Goal: Information Seeking & Learning: Learn about a topic

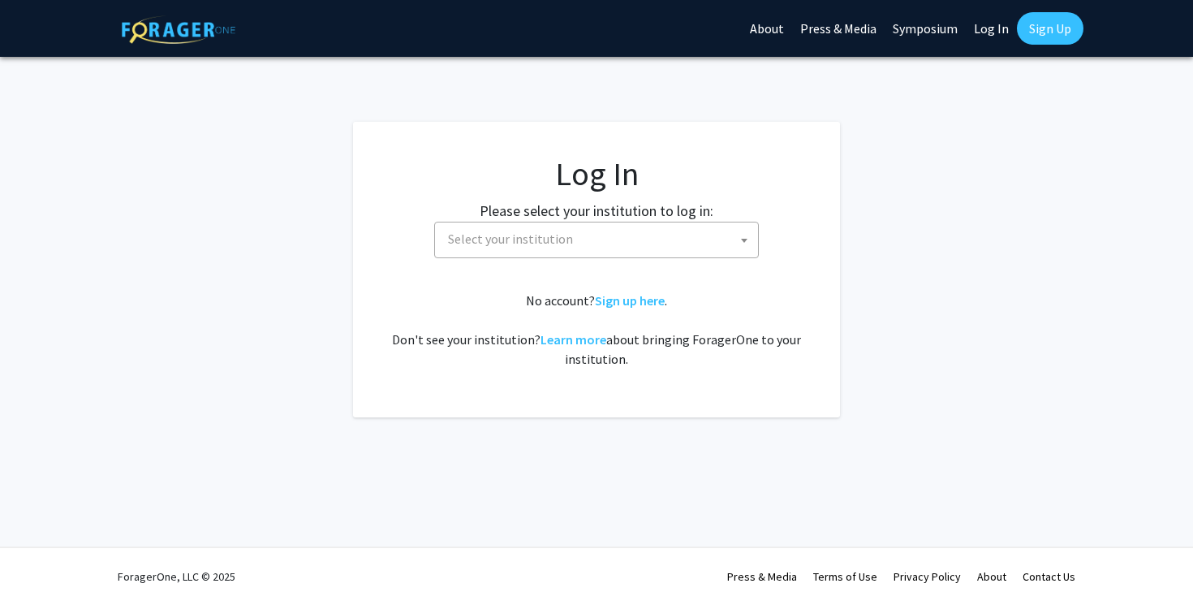
select select
click at [539, 247] on span "Select your institution" at bounding box center [600, 238] width 317 height 33
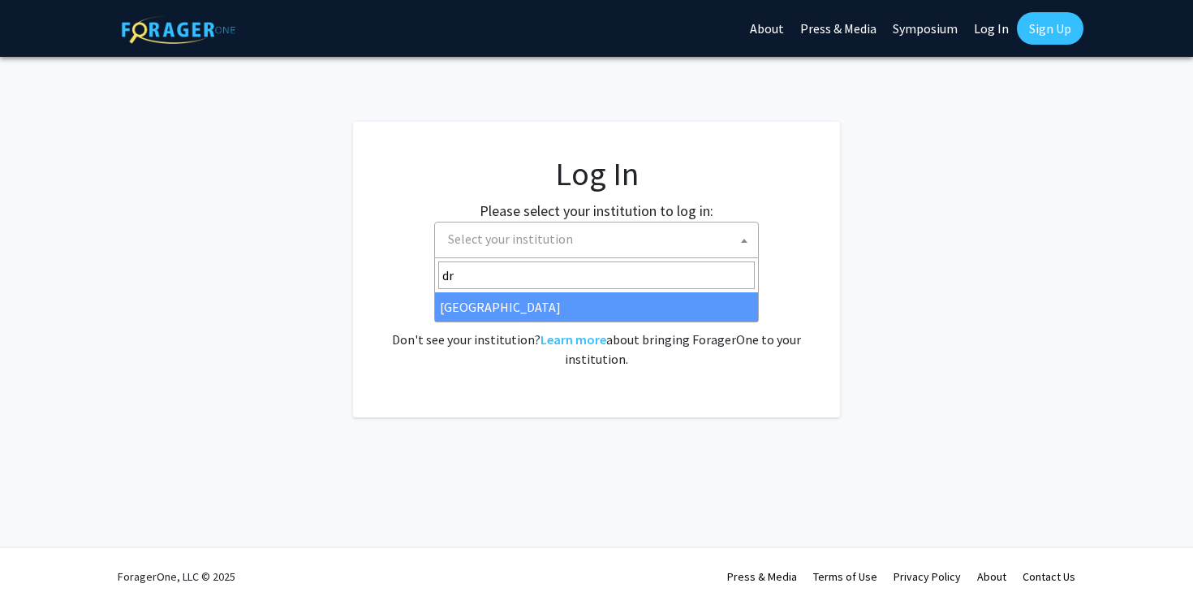
type input "dr"
select select "6"
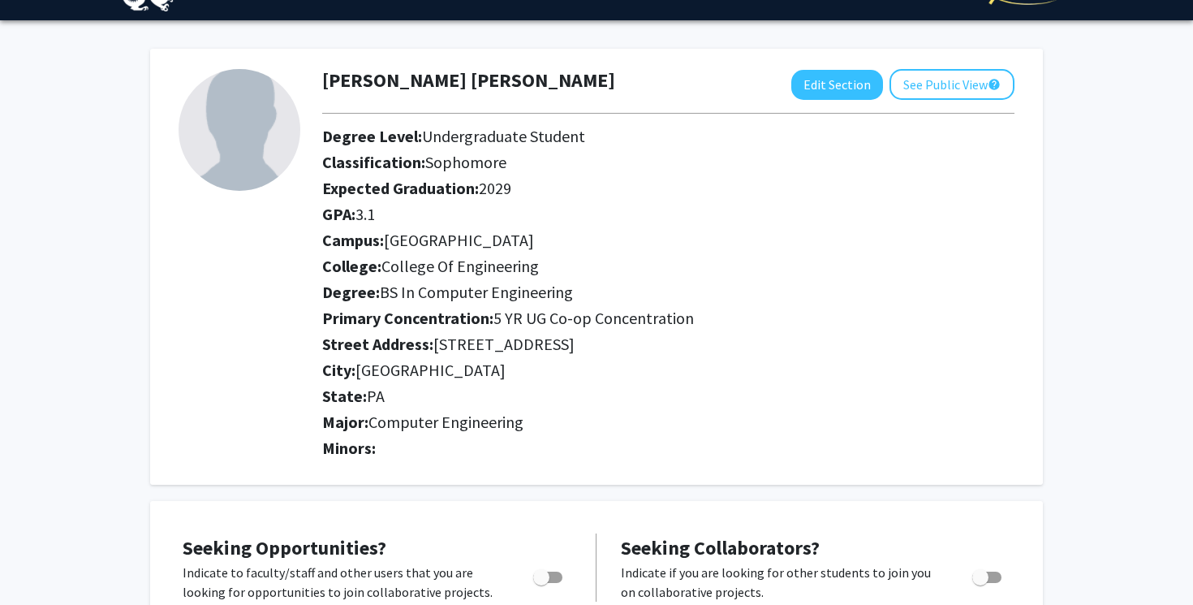
scroll to position [47, 0]
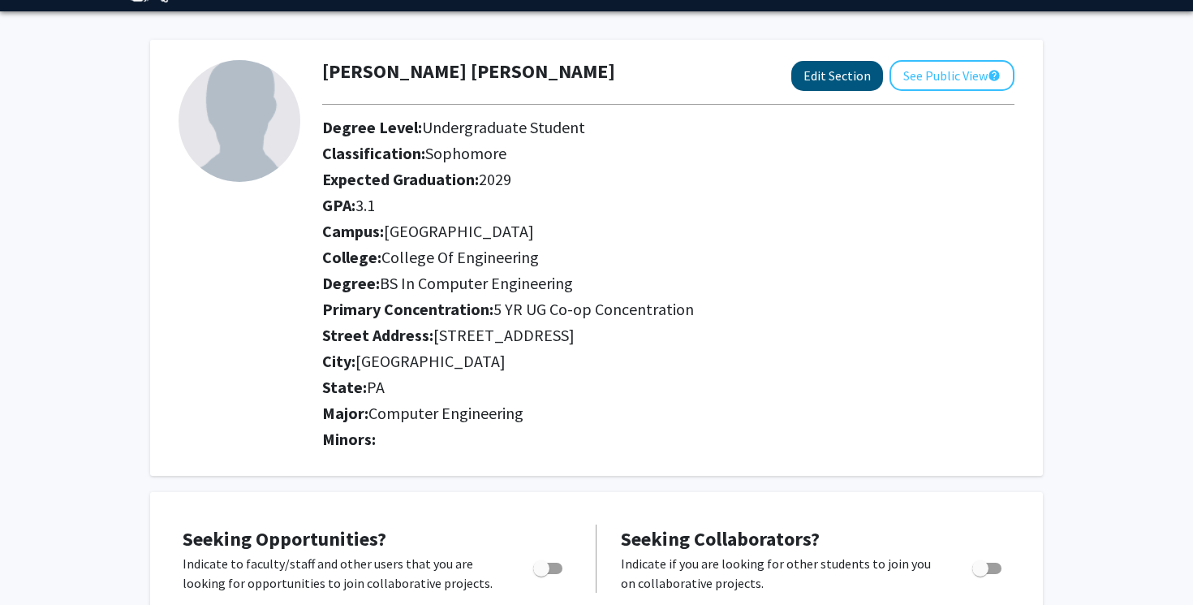
click at [856, 79] on button "Edit Section" at bounding box center [837, 76] width 92 height 30
select select "sophomore"
select select
select select "University City"
select select "College of Engineering"
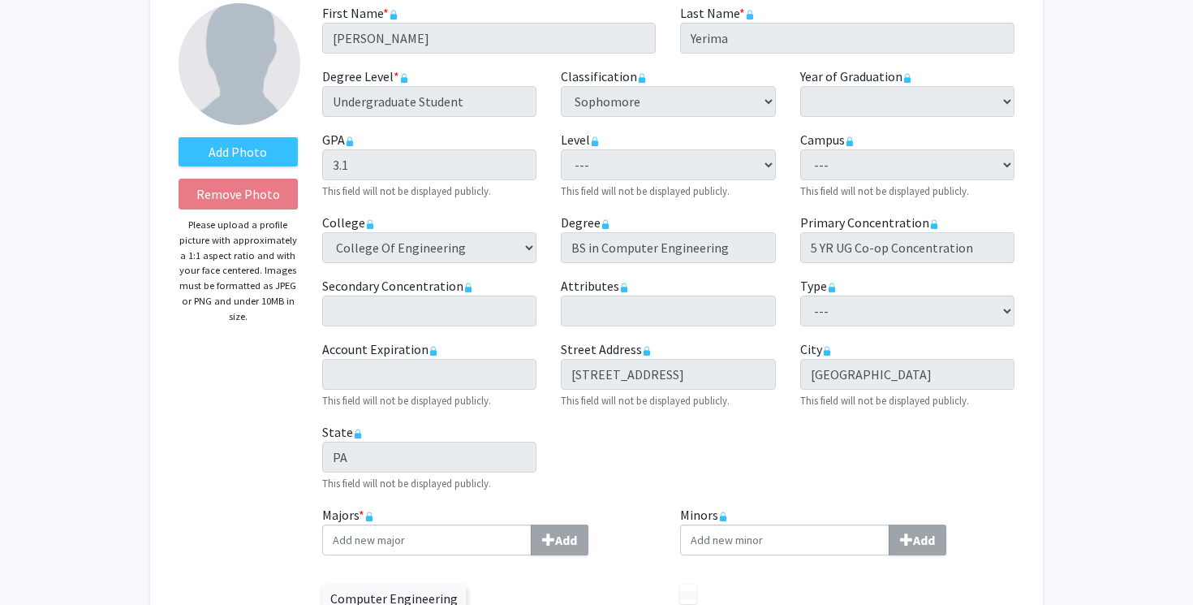
scroll to position [128, 0]
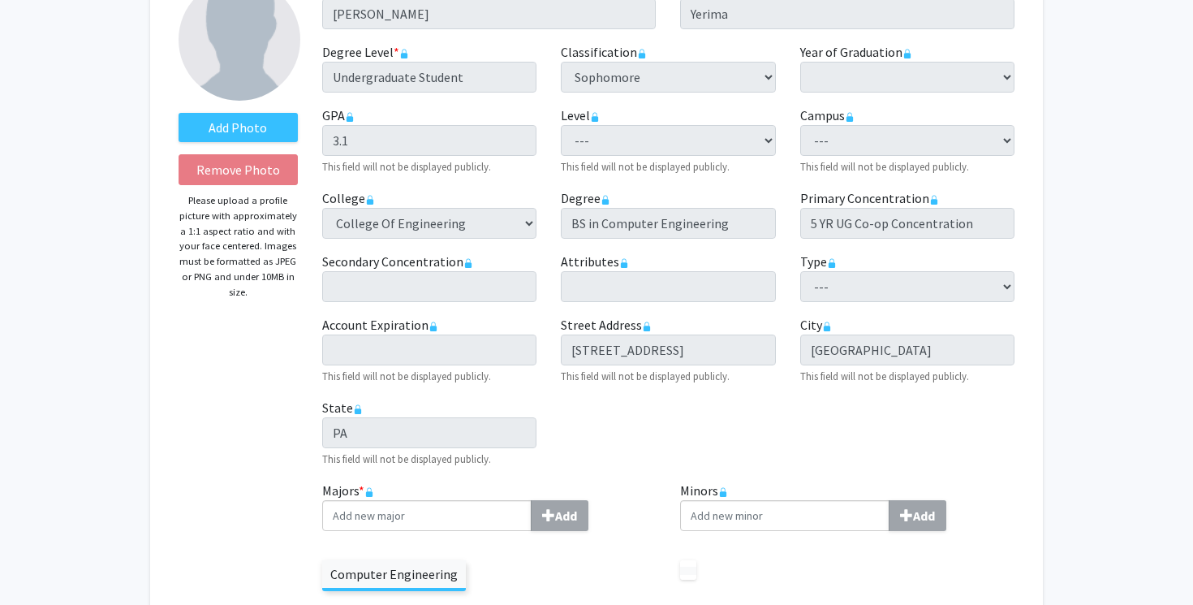
click at [559, 349] on div "Street Address required 223 N 34th St This field will not be displayed publicly." at bounding box center [668, 350] width 239 height 70
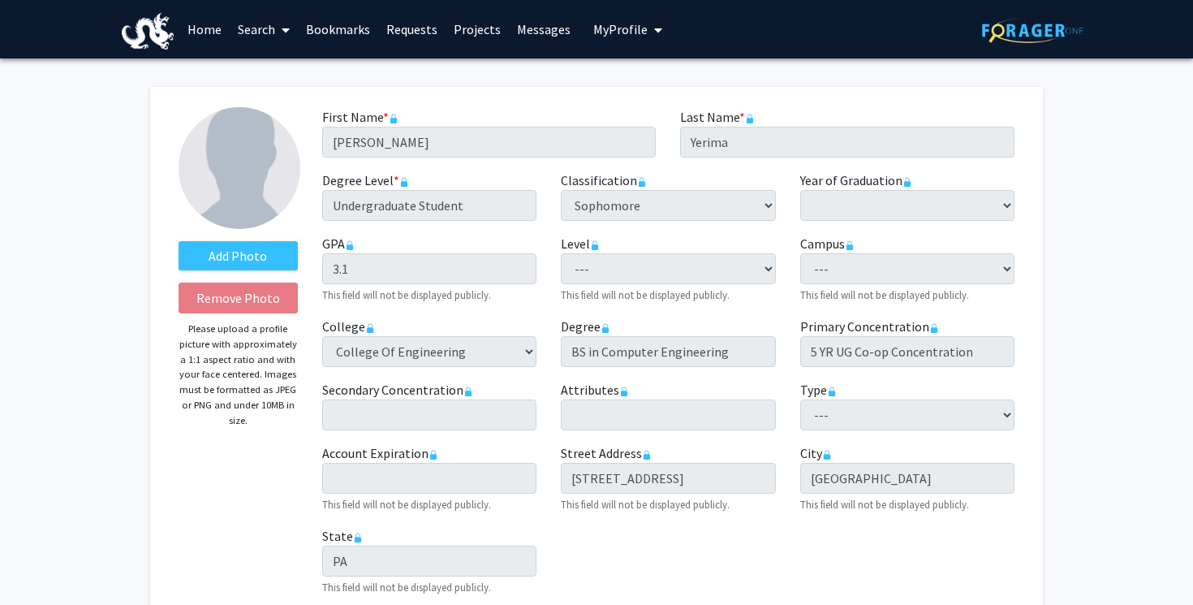
scroll to position [0, 0]
click at [778, 120] on div "Last Name * required Yerima" at bounding box center [847, 132] width 359 height 50
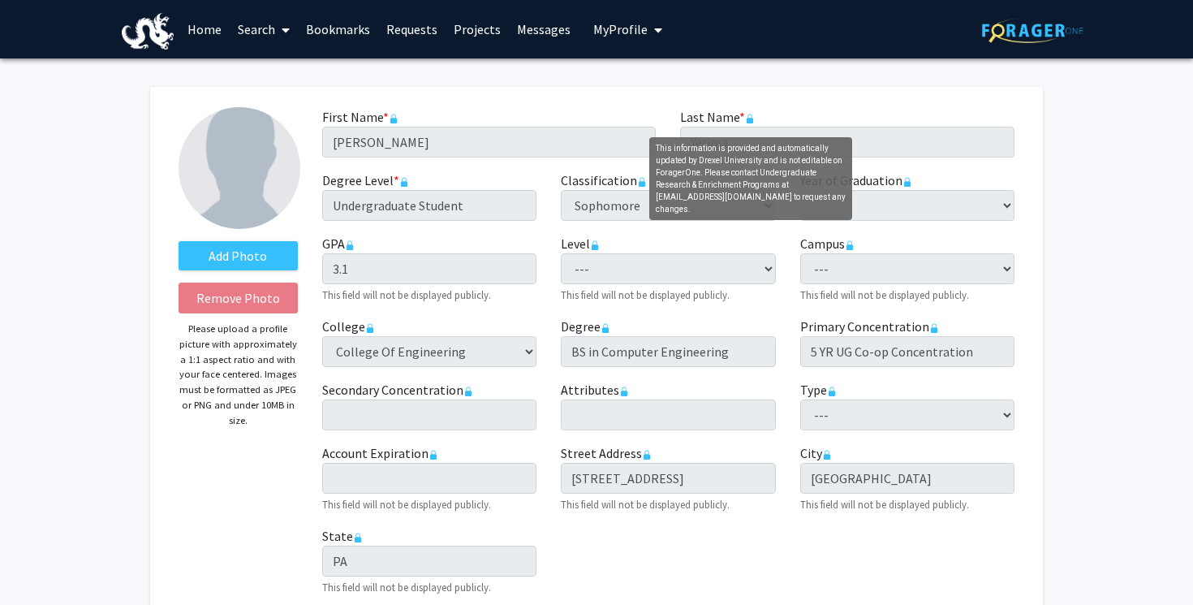
click at [745, 119] on icon "This information is provided and automatically updated by Drexel University and…" at bounding box center [750, 119] width 10 height 10
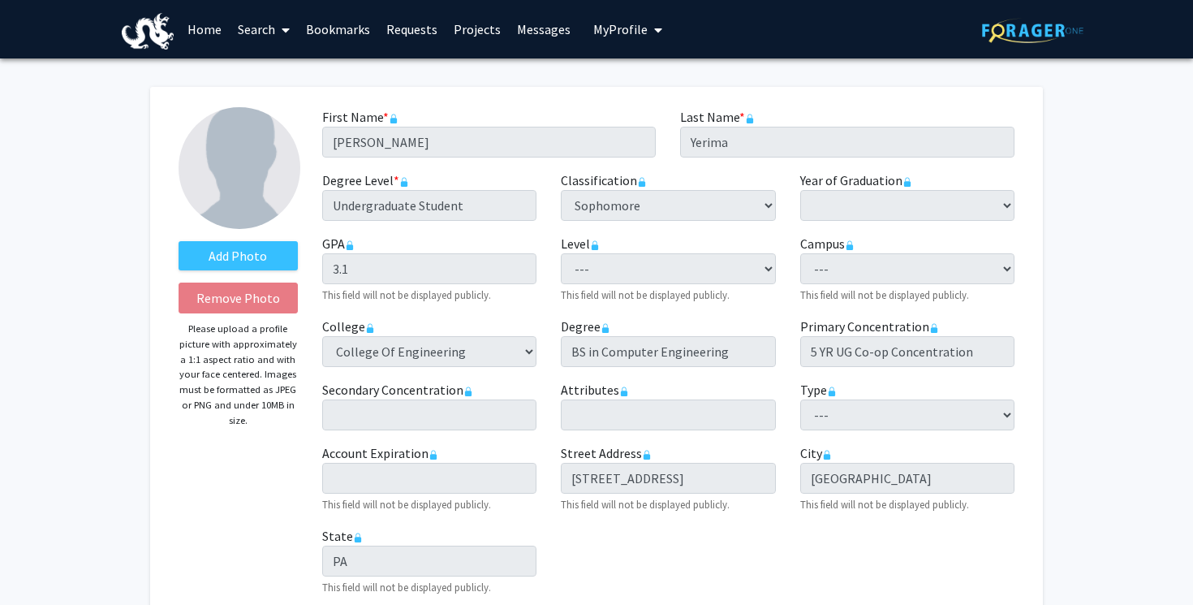
click at [751, 123] on rect "This information is provided and automatically updated by Drexel University and…" at bounding box center [750, 121] width 6 height 6
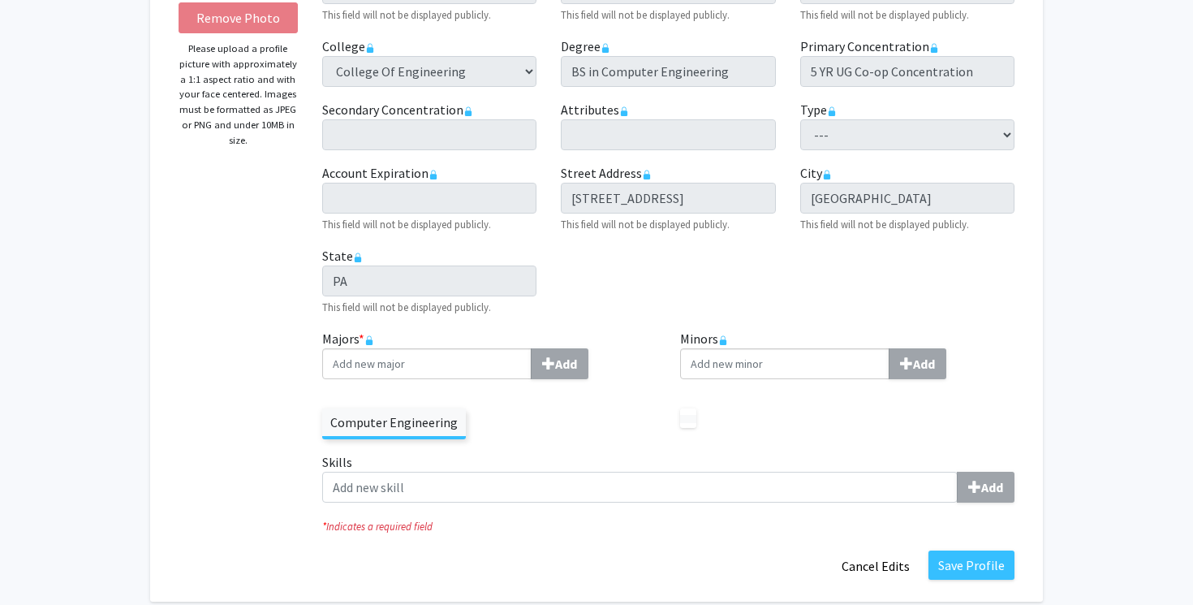
scroll to position [431, 0]
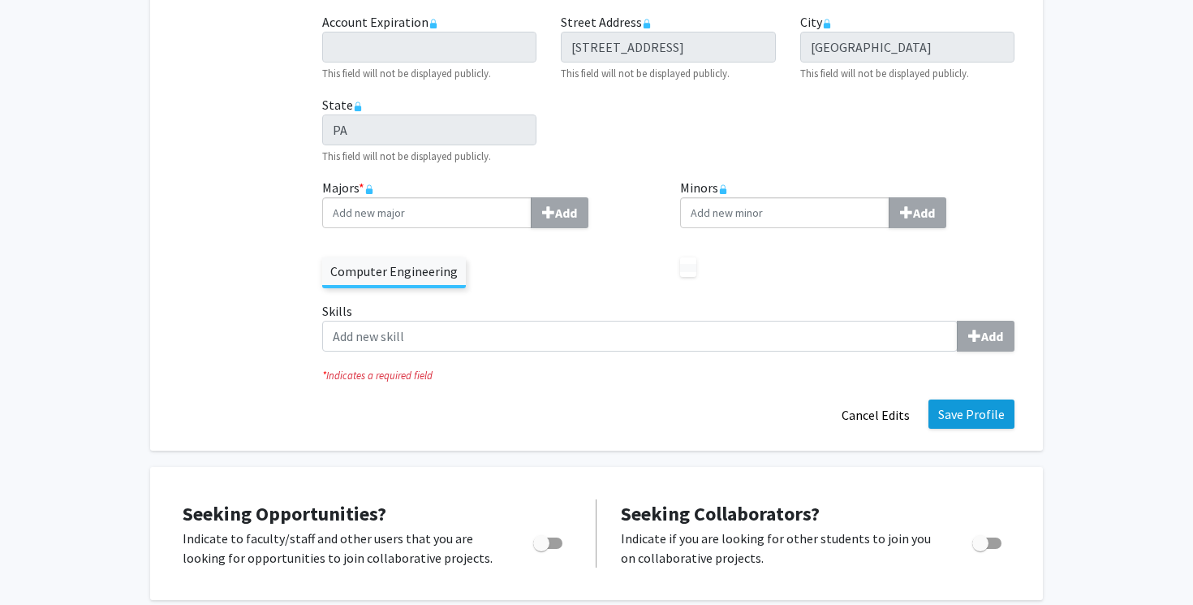
click at [951, 412] on button "Save Profile" at bounding box center [972, 413] width 86 height 29
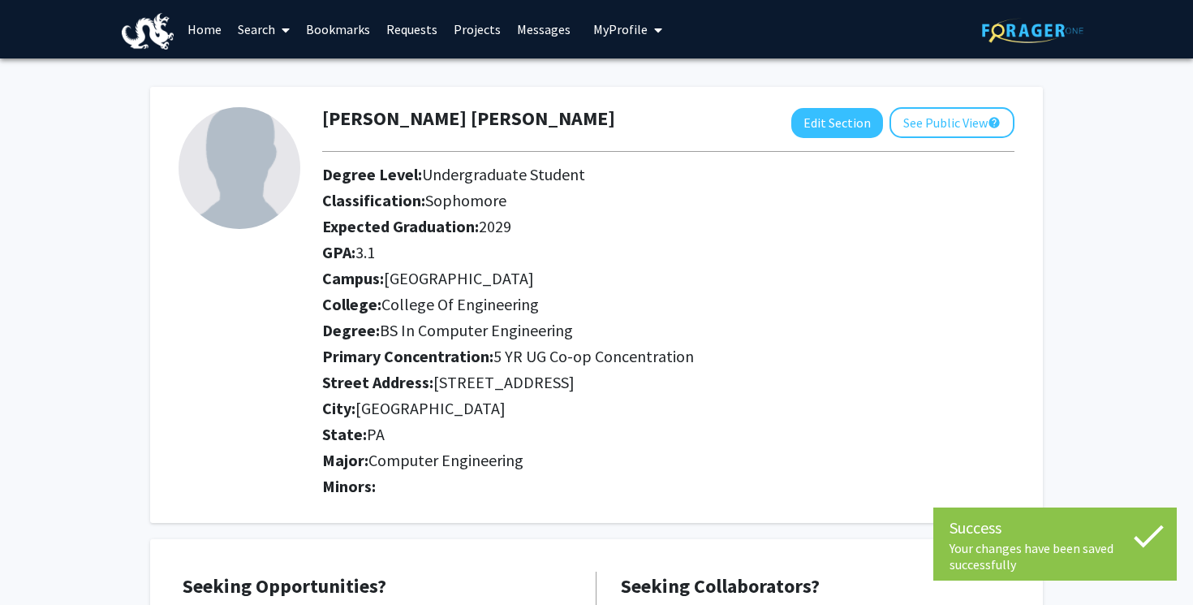
scroll to position [0, 0]
click at [268, 31] on link "Search" at bounding box center [264, 29] width 68 height 57
click at [286, 107] on span "Students" at bounding box center [279, 107] width 99 height 32
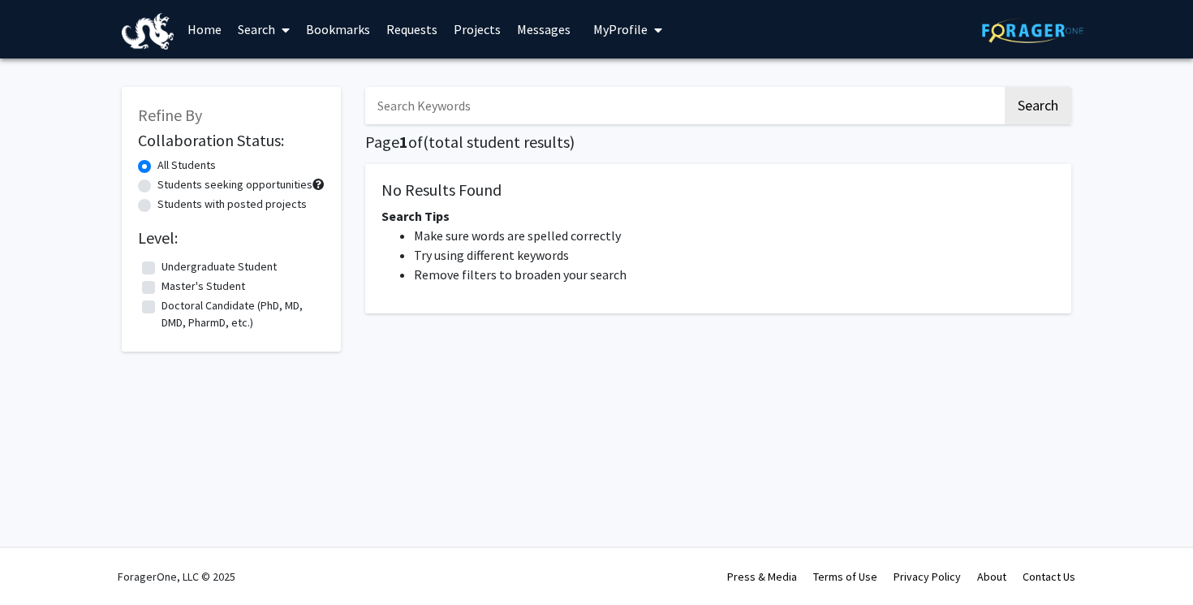
click at [433, 106] on input "Search Keywords" at bounding box center [683, 105] width 637 height 37
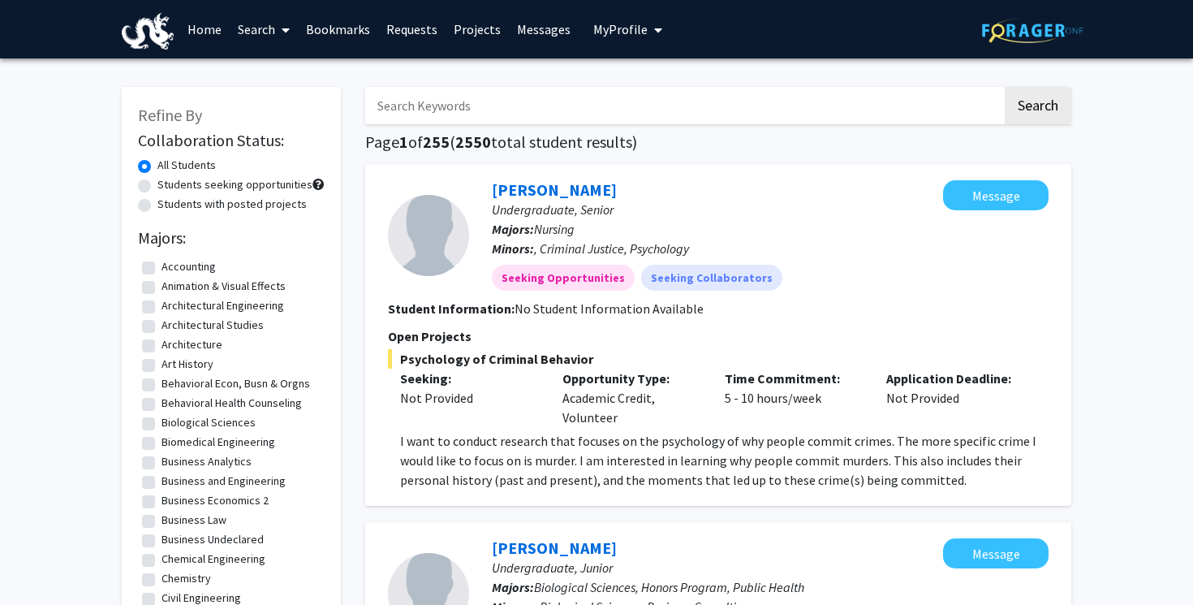
click at [202, 31] on link "Home" at bounding box center [204, 29] width 50 height 57
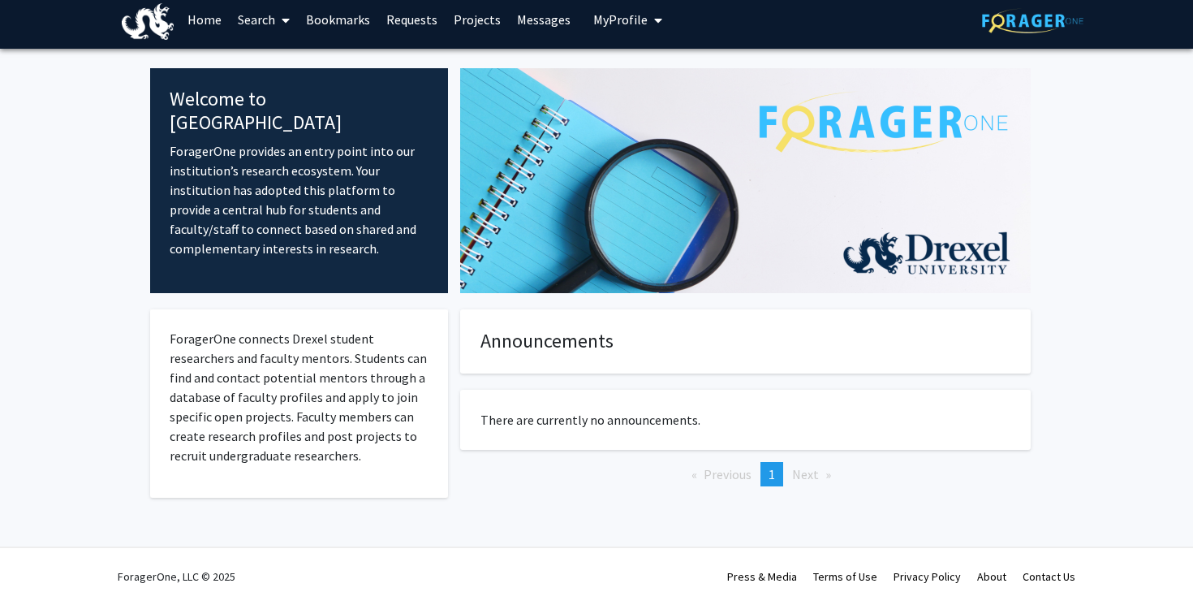
scroll to position [12, 0]
click at [465, 28] on link "Projects" at bounding box center [477, 19] width 63 height 57
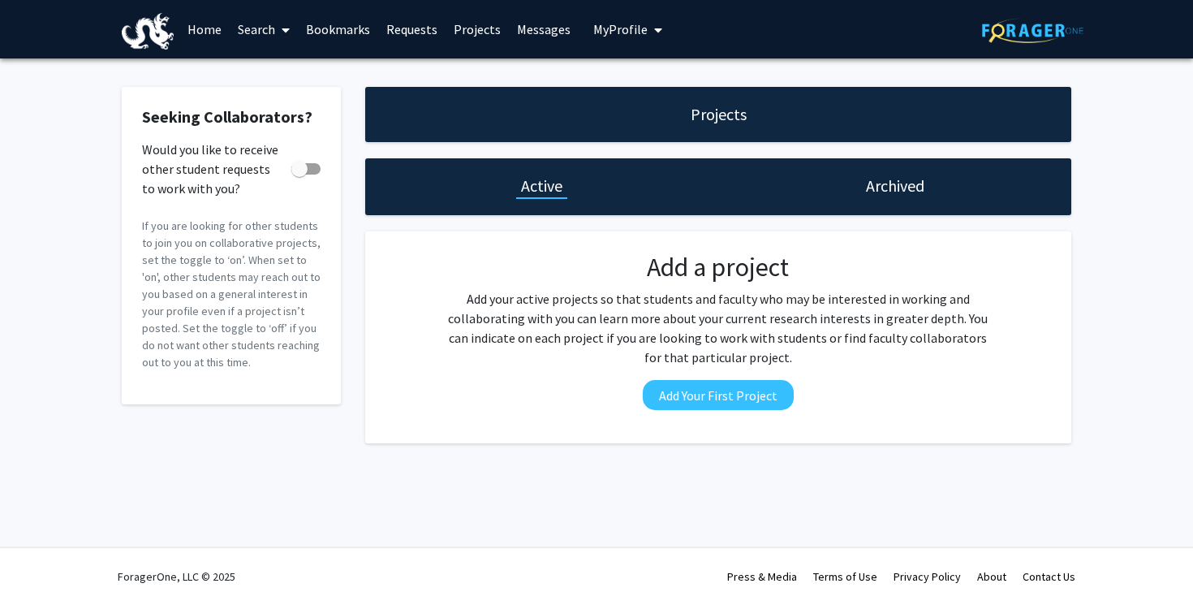
click at [259, 32] on link "Search" at bounding box center [264, 29] width 68 height 57
click at [277, 69] on span "Faculty/Staff" at bounding box center [289, 74] width 119 height 32
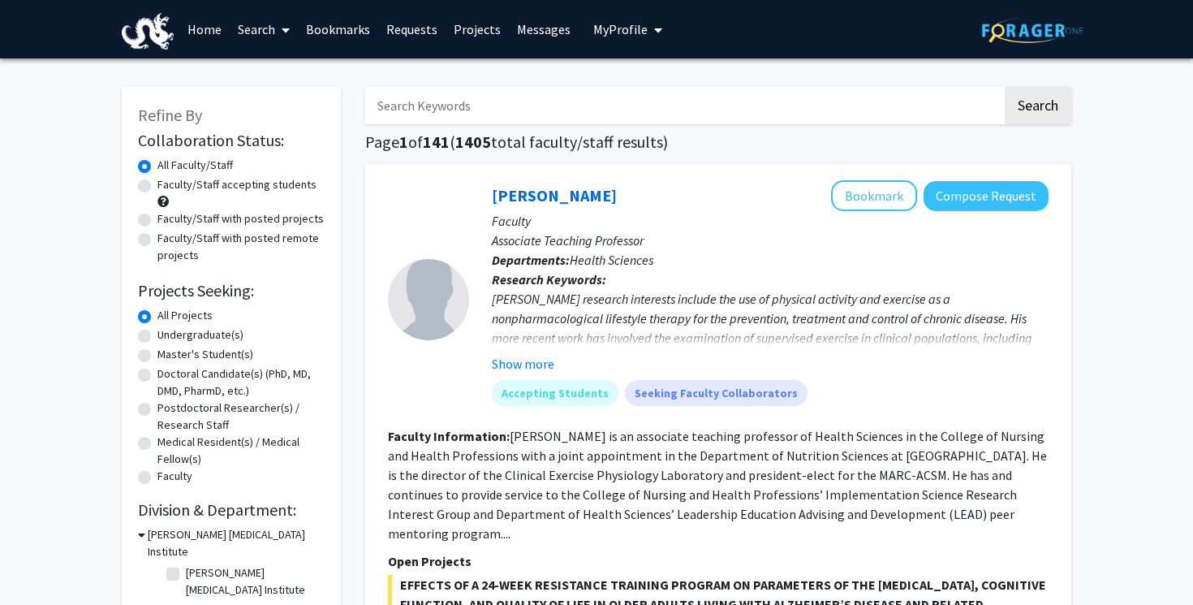
click at [447, 105] on input "Search Keywords" at bounding box center [683, 105] width 637 height 37
type input "VIP"
click at [1037, 108] on button "Search" at bounding box center [1038, 105] width 67 height 37
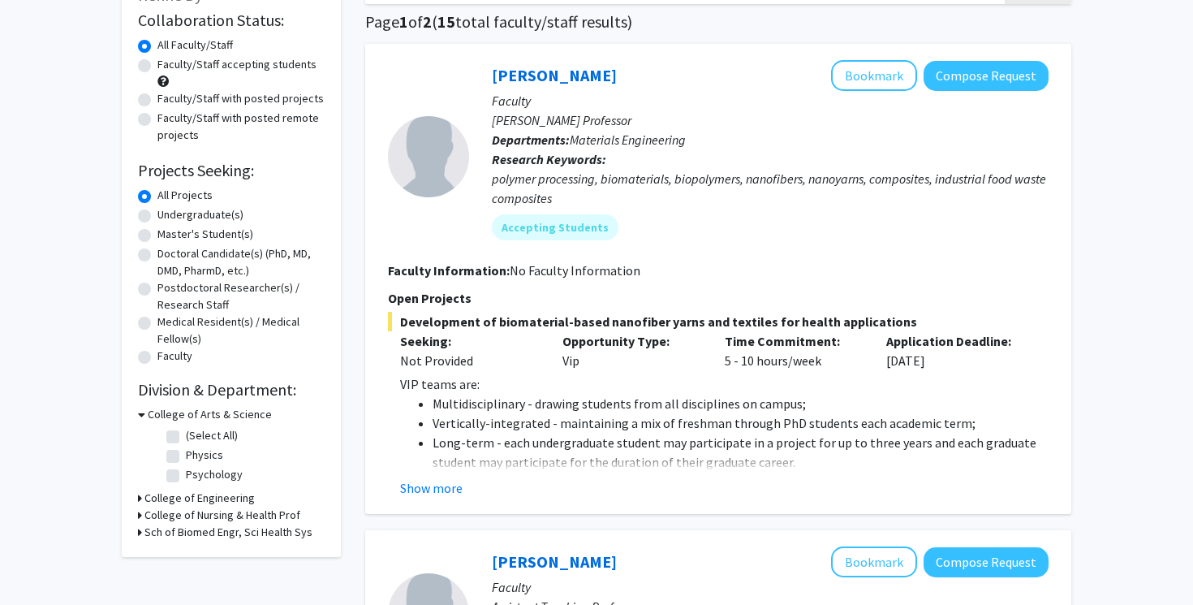
scroll to position [170, 0]
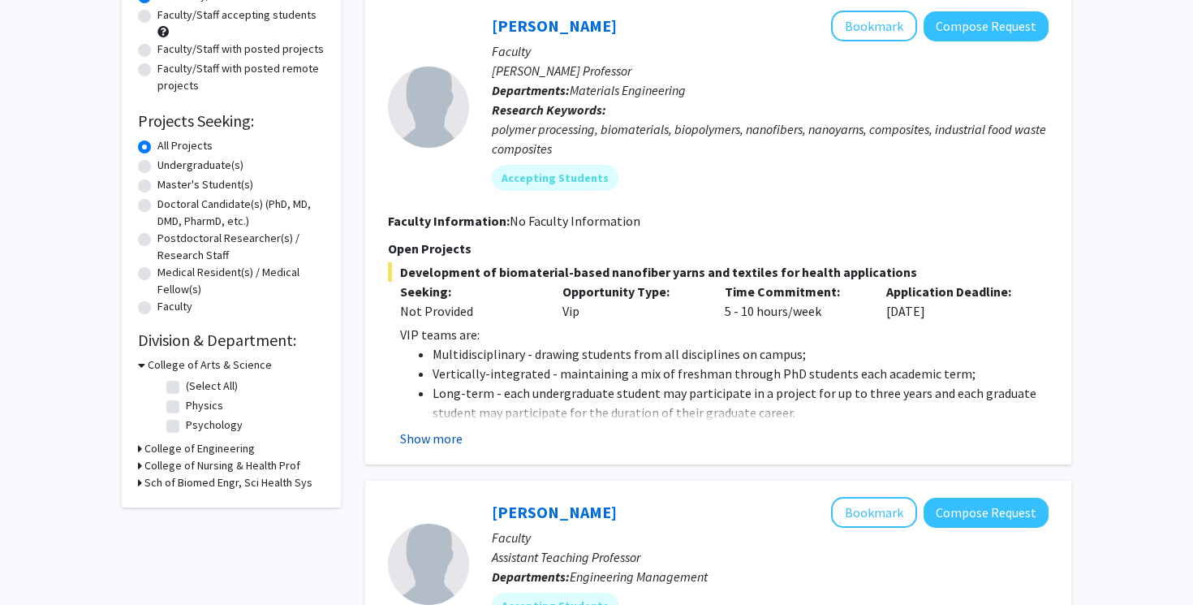
click at [460, 440] on button "Show more" at bounding box center [431, 438] width 63 height 19
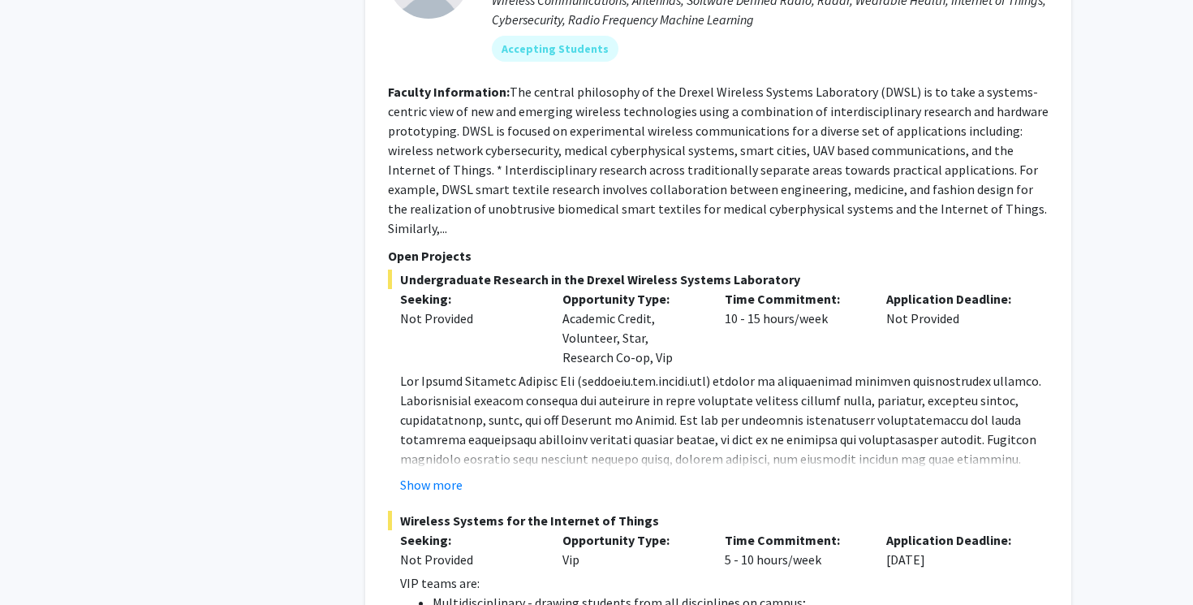
scroll to position [5347, 0]
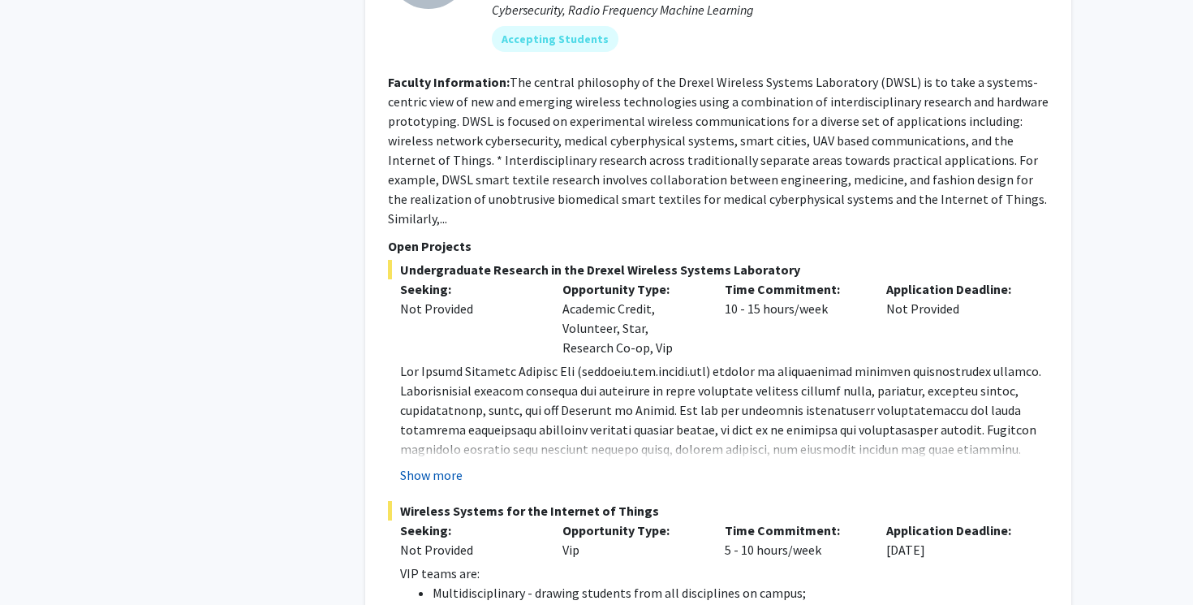
click at [443, 465] on button "Show more" at bounding box center [431, 474] width 63 height 19
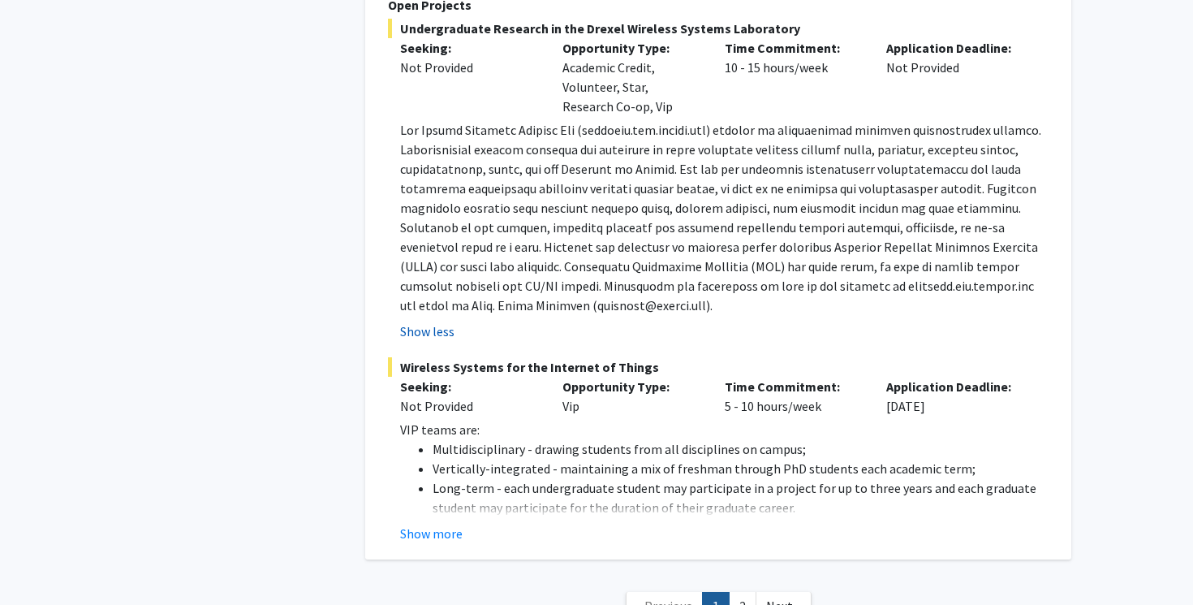
scroll to position [5593, 0]
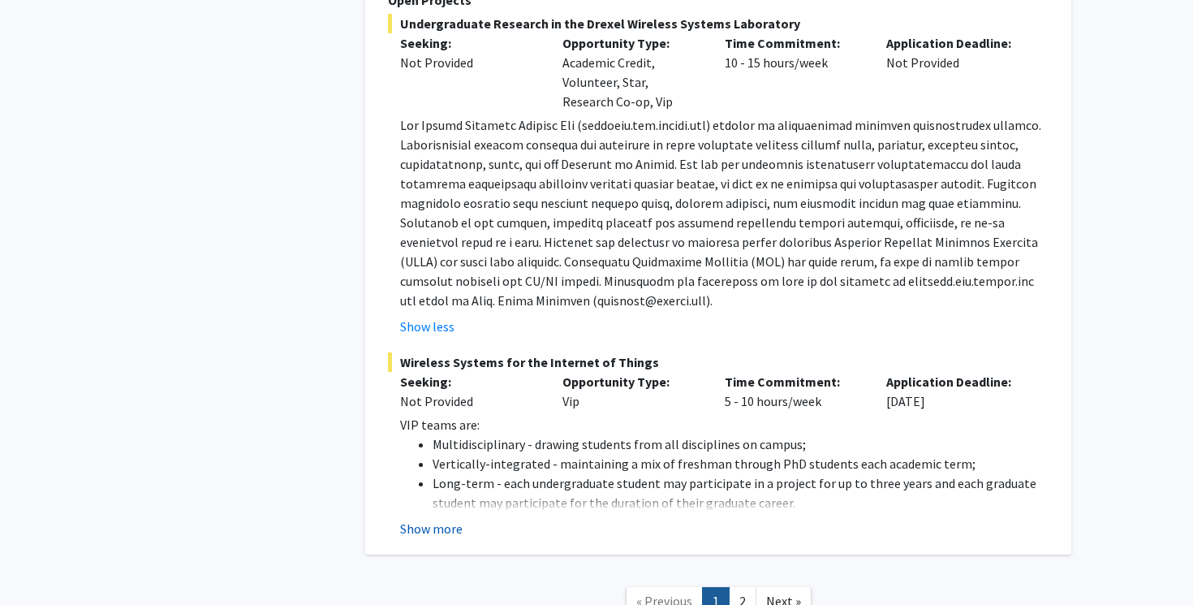
click at [439, 519] on button "Show more" at bounding box center [431, 528] width 63 height 19
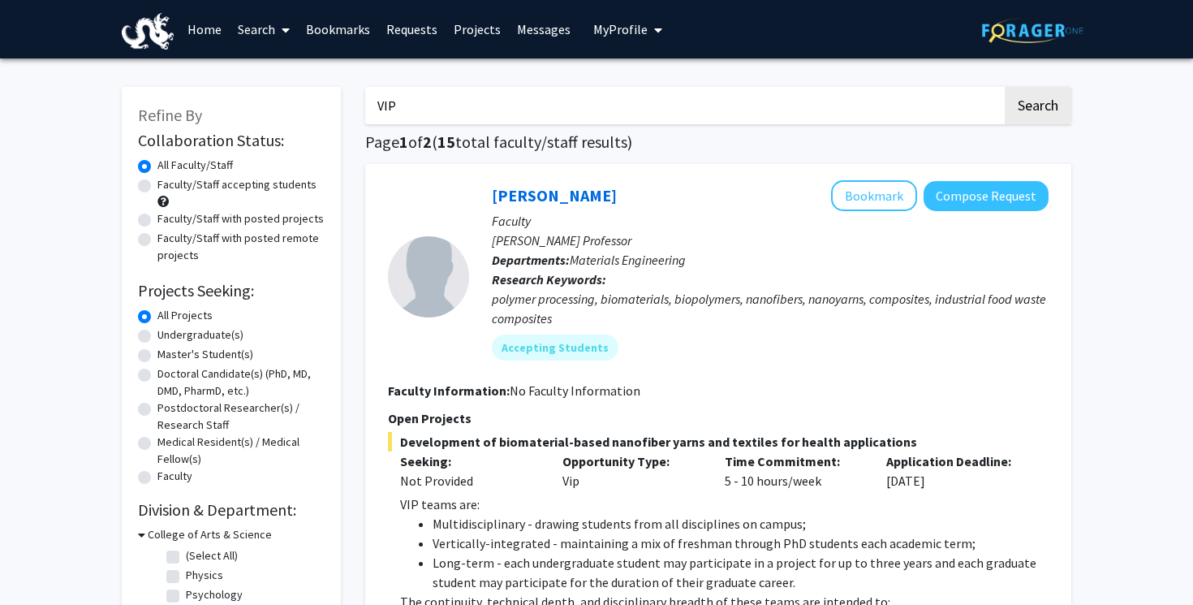
scroll to position [0, 0]
click at [863, 201] on button "Bookmark" at bounding box center [874, 195] width 86 height 31
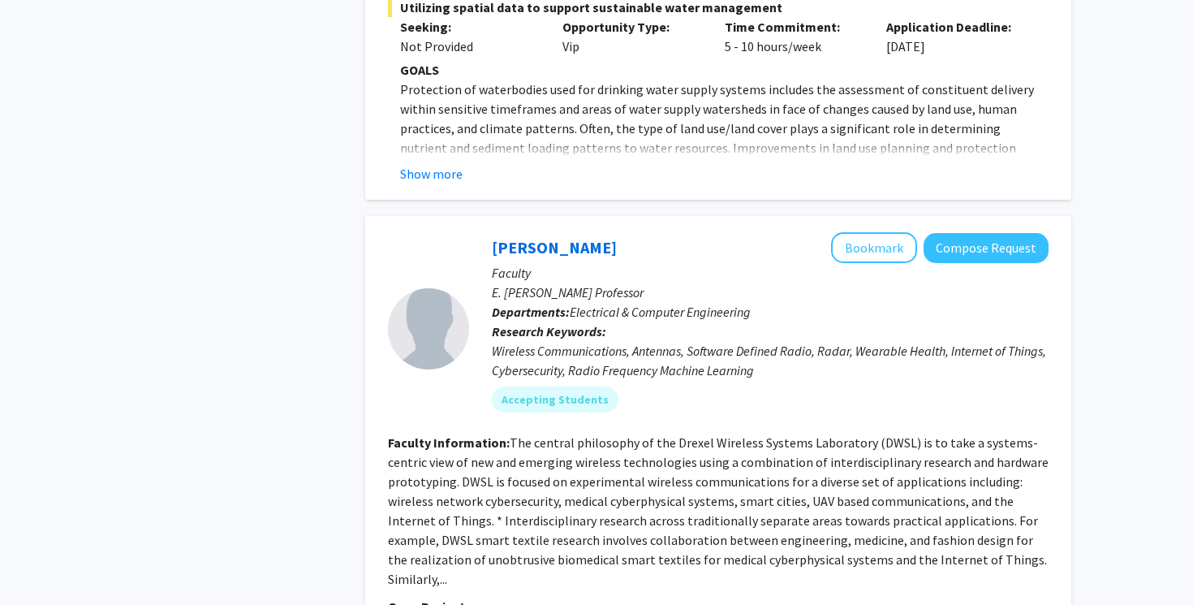
scroll to position [4910, 0]
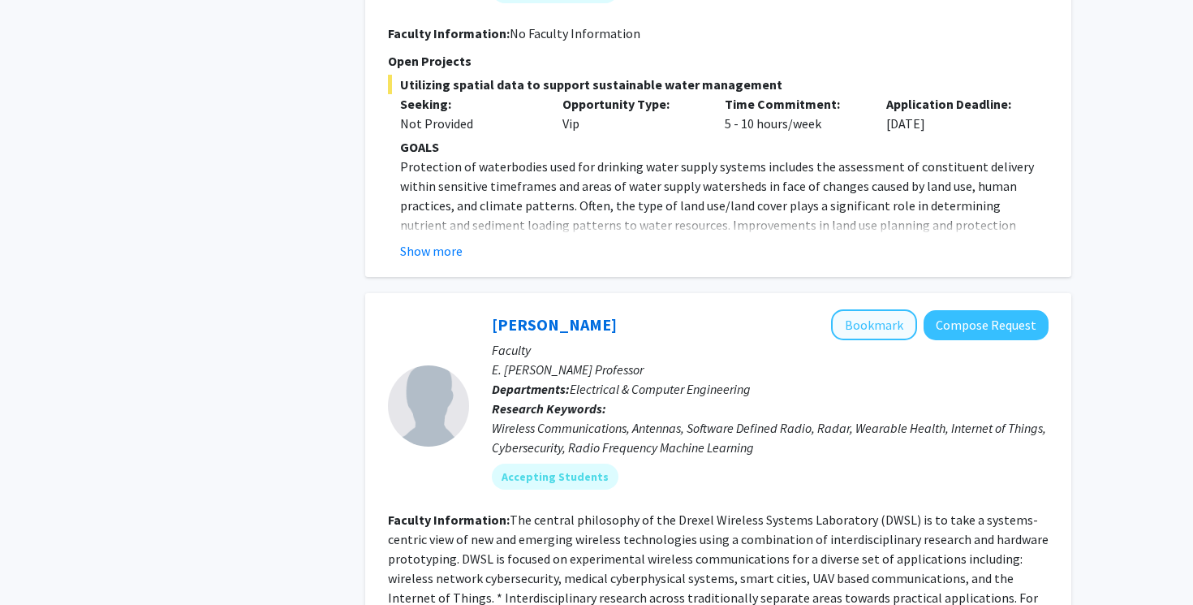
click at [869, 309] on button "Bookmark" at bounding box center [874, 324] width 86 height 31
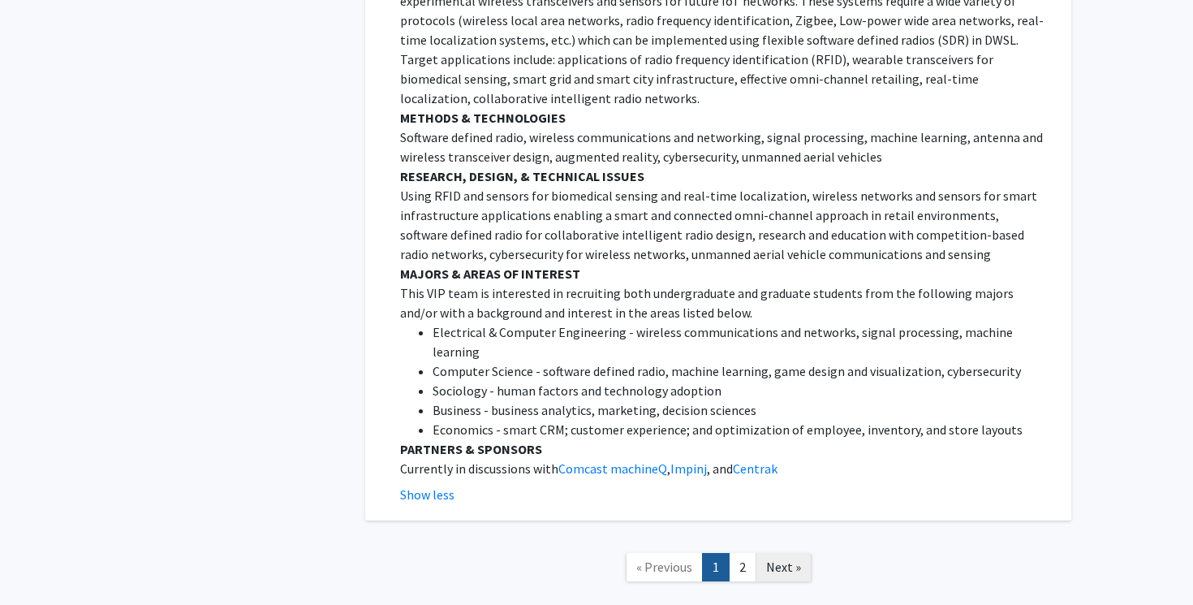
scroll to position [6464, 0]
click at [740, 554] on link "2" at bounding box center [743, 568] width 28 height 28
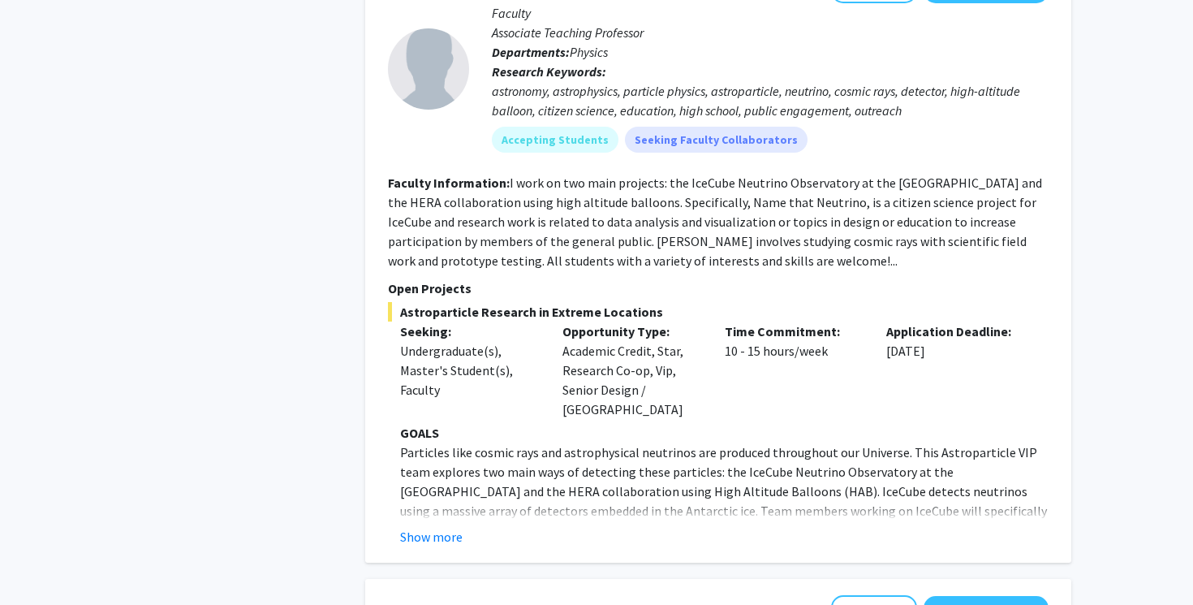
scroll to position [944, 0]
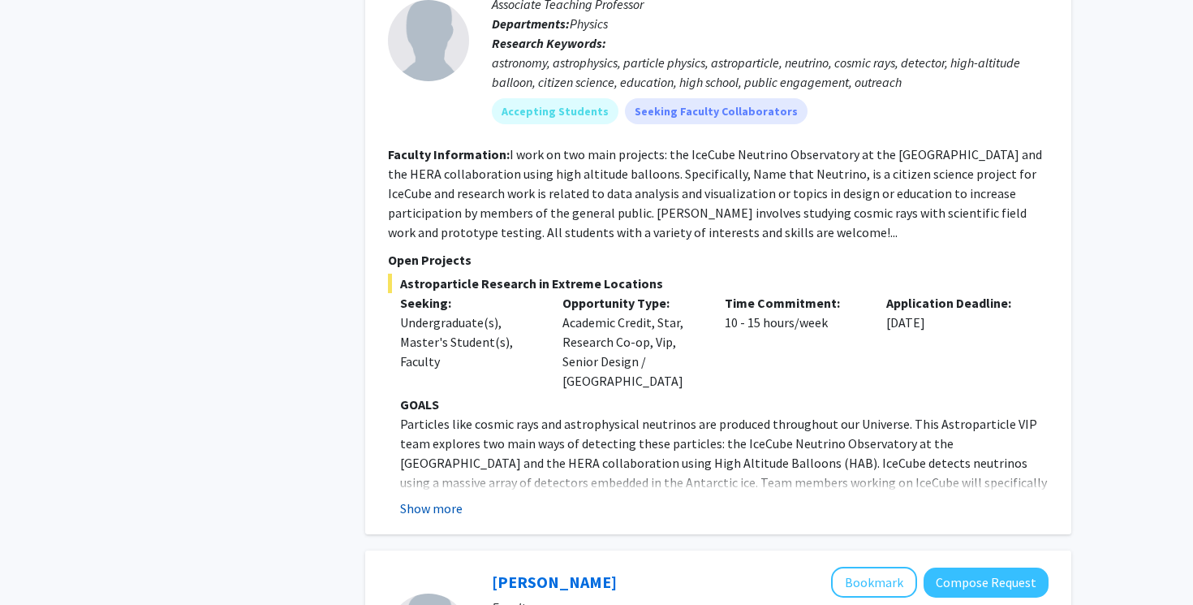
click at [446, 498] on button "Show more" at bounding box center [431, 507] width 63 height 19
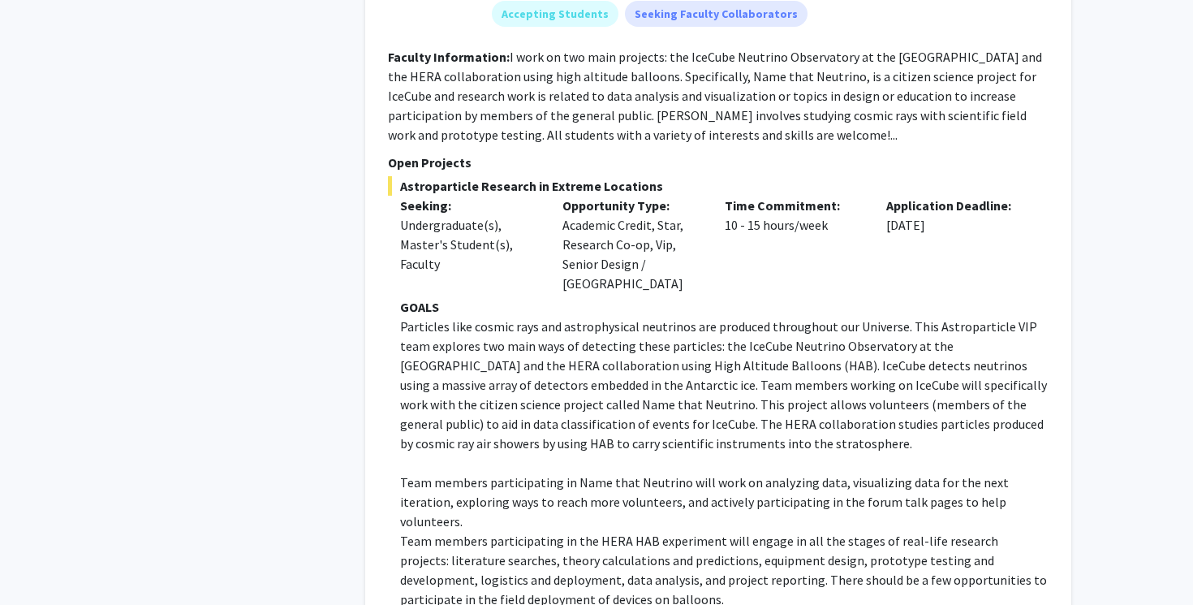
scroll to position [858, 0]
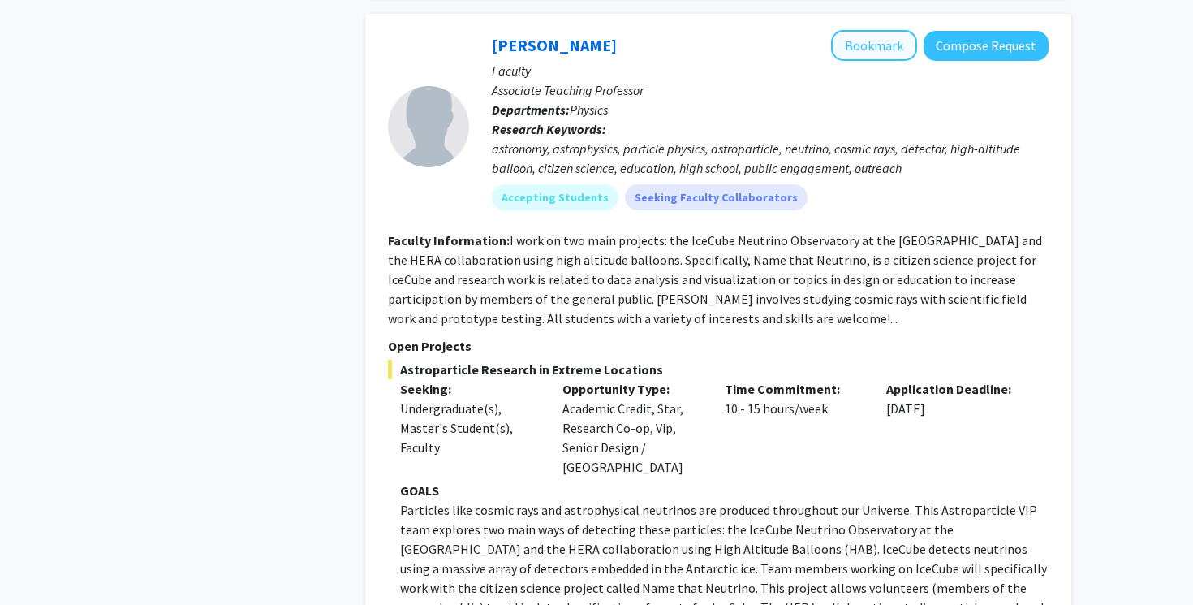
click at [851, 51] on button "Bookmark" at bounding box center [874, 45] width 86 height 31
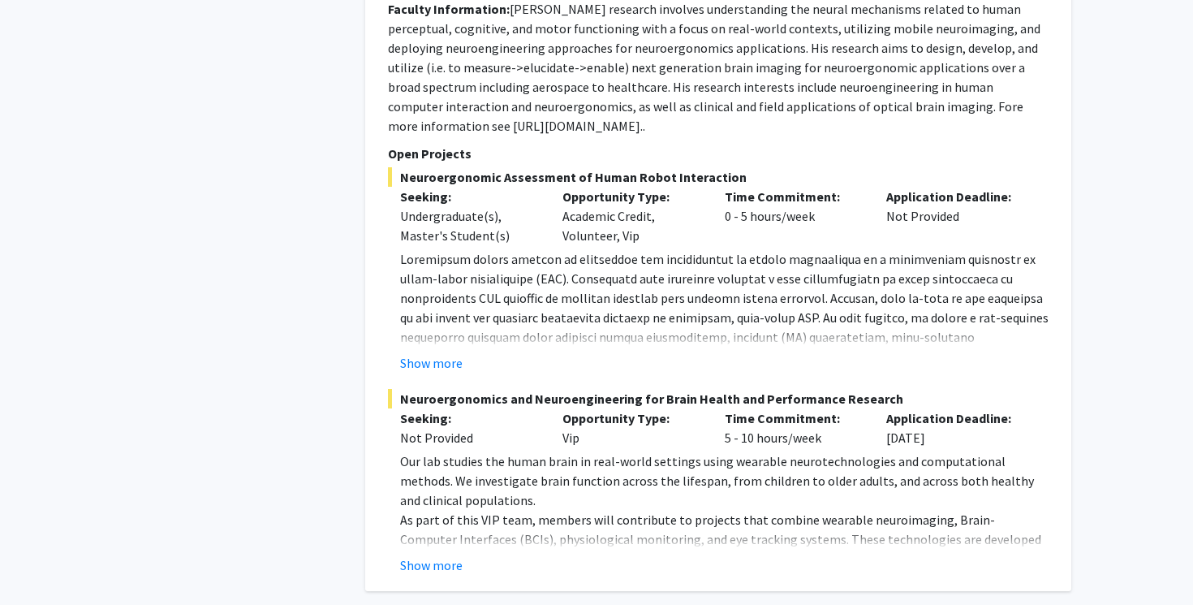
scroll to position [3520, 0]
click at [443, 351] on button "Show more" at bounding box center [431, 360] width 63 height 19
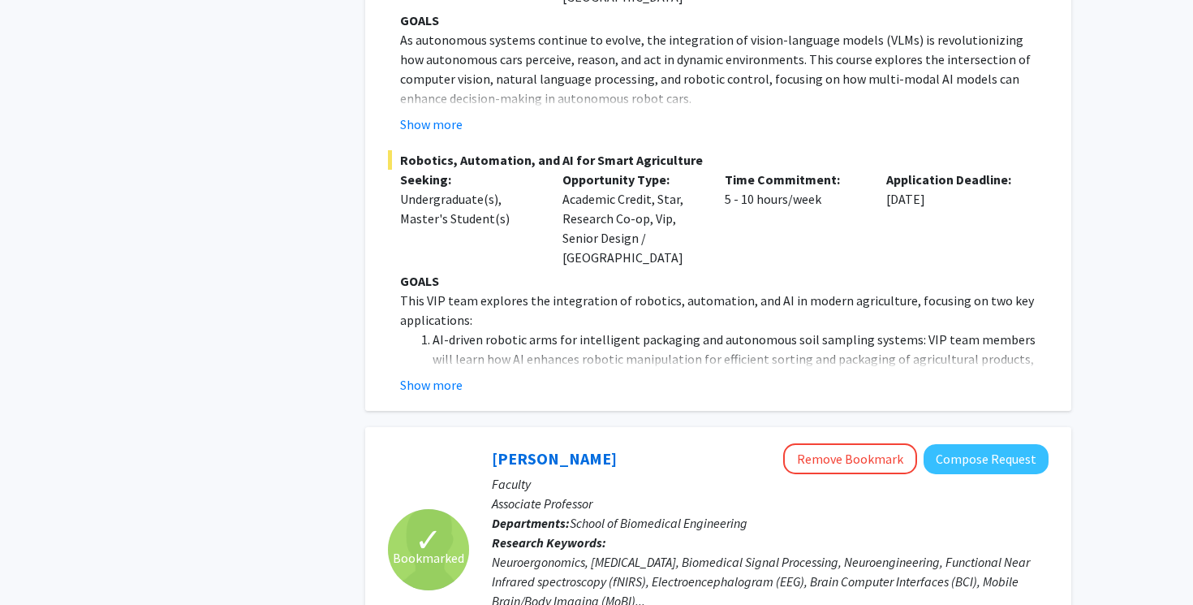
scroll to position [2672, 0]
